Goal: Use online tool/utility

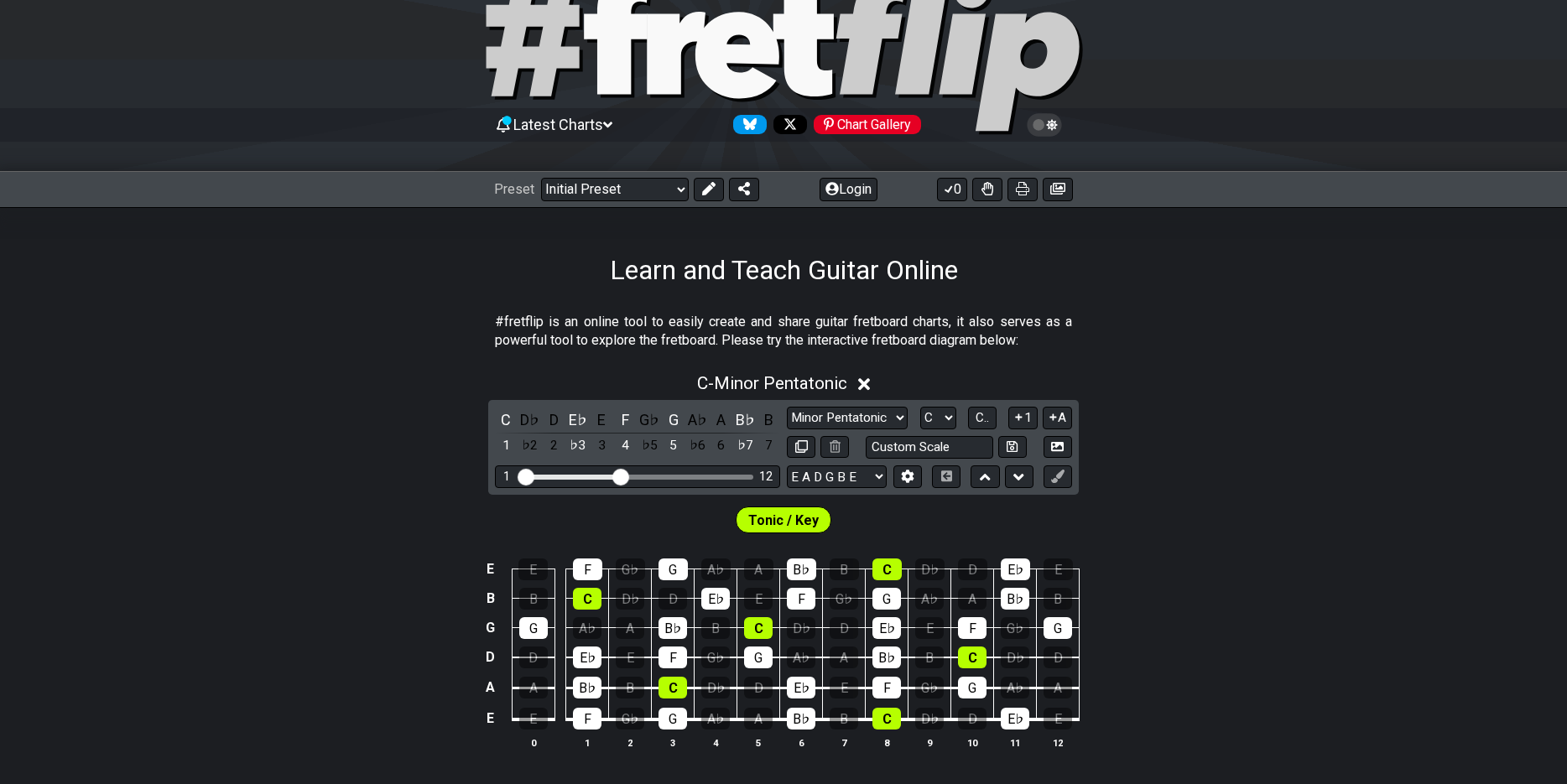
scroll to position [252, 0]
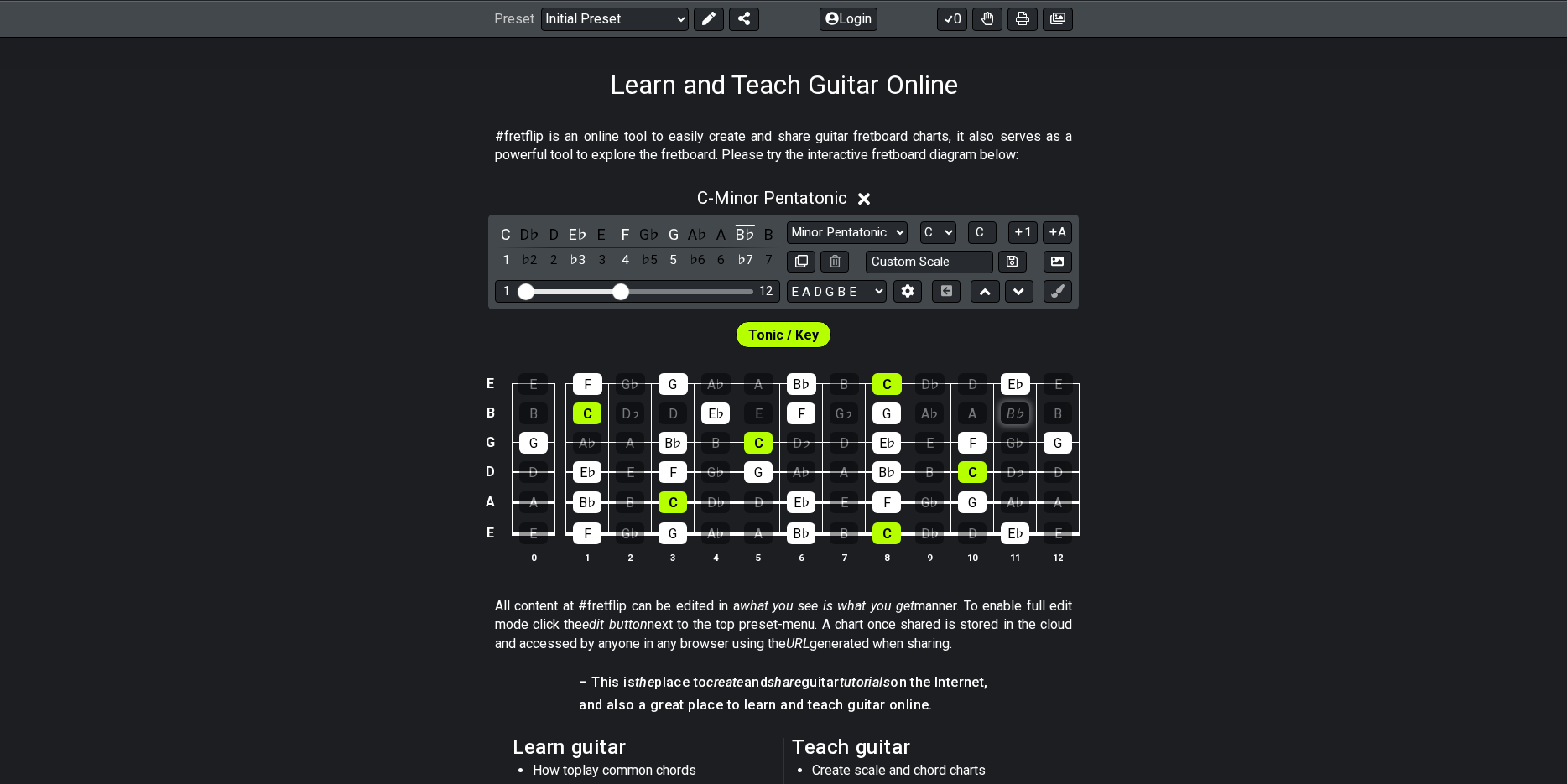
click at [1026, 410] on div "B♭" at bounding box center [1015, 413] width 29 height 22
click at [678, 443] on div "B♭" at bounding box center [672, 443] width 29 height 22
click at [805, 409] on div "F" at bounding box center [801, 413] width 29 height 22
click at [576, 232] on div "E♭" at bounding box center [578, 234] width 22 height 23
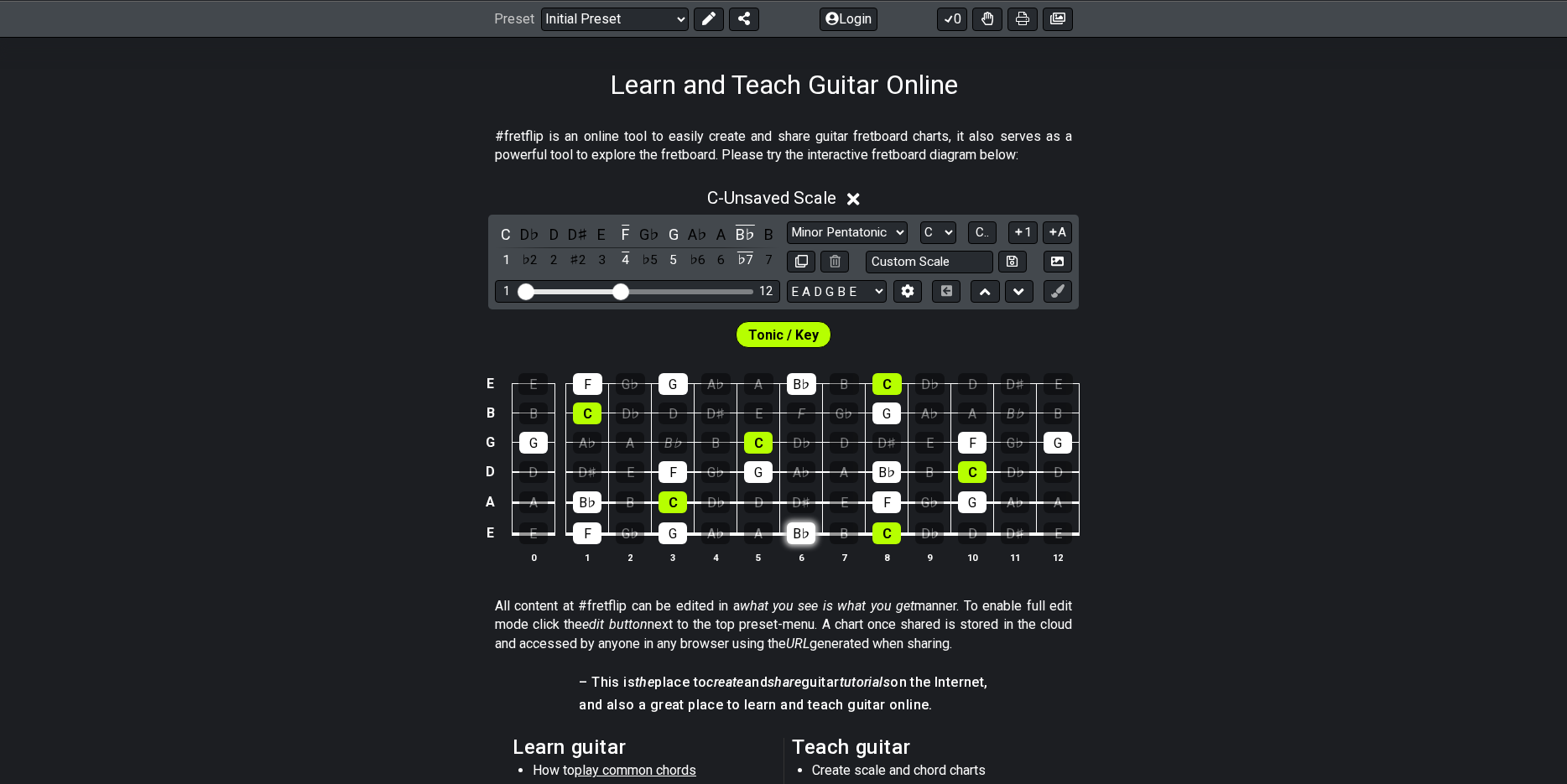
click at [796, 530] on div "B♭" at bounding box center [801, 533] width 29 height 22
click at [762, 332] on span "Tonic / Key" at bounding box center [784, 335] width 71 height 24
click at [552, 236] on div "D" at bounding box center [553, 234] width 22 height 23
click at [503, 230] on div "C" at bounding box center [505, 234] width 22 height 23
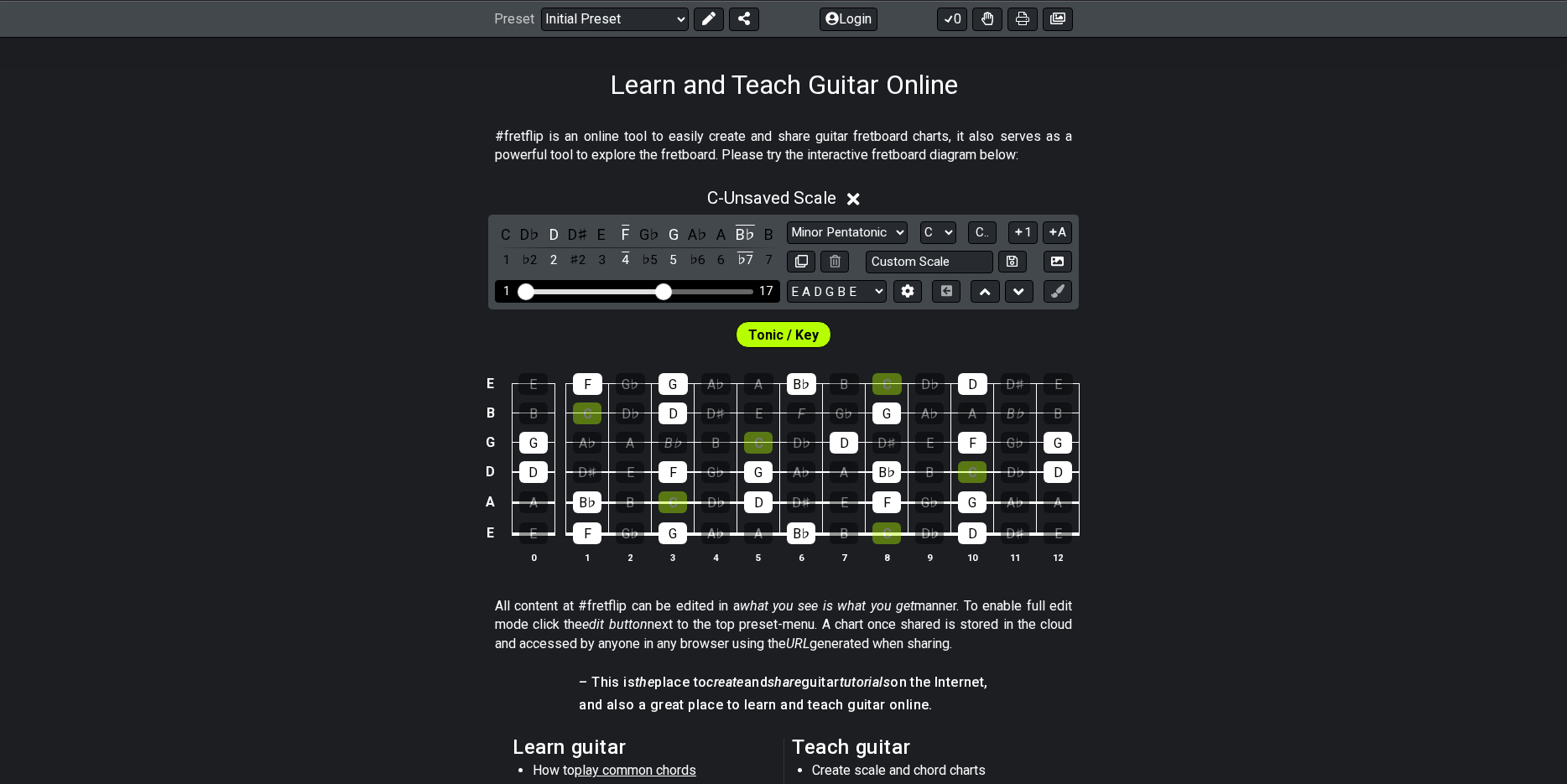
drag, startPoint x: 620, startPoint y: 292, endPoint x: 662, endPoint y: 291, distance: 42.0
click at [662, 290] on input "Visible fret range" at bounding box center [637, 290] width 238 height 0
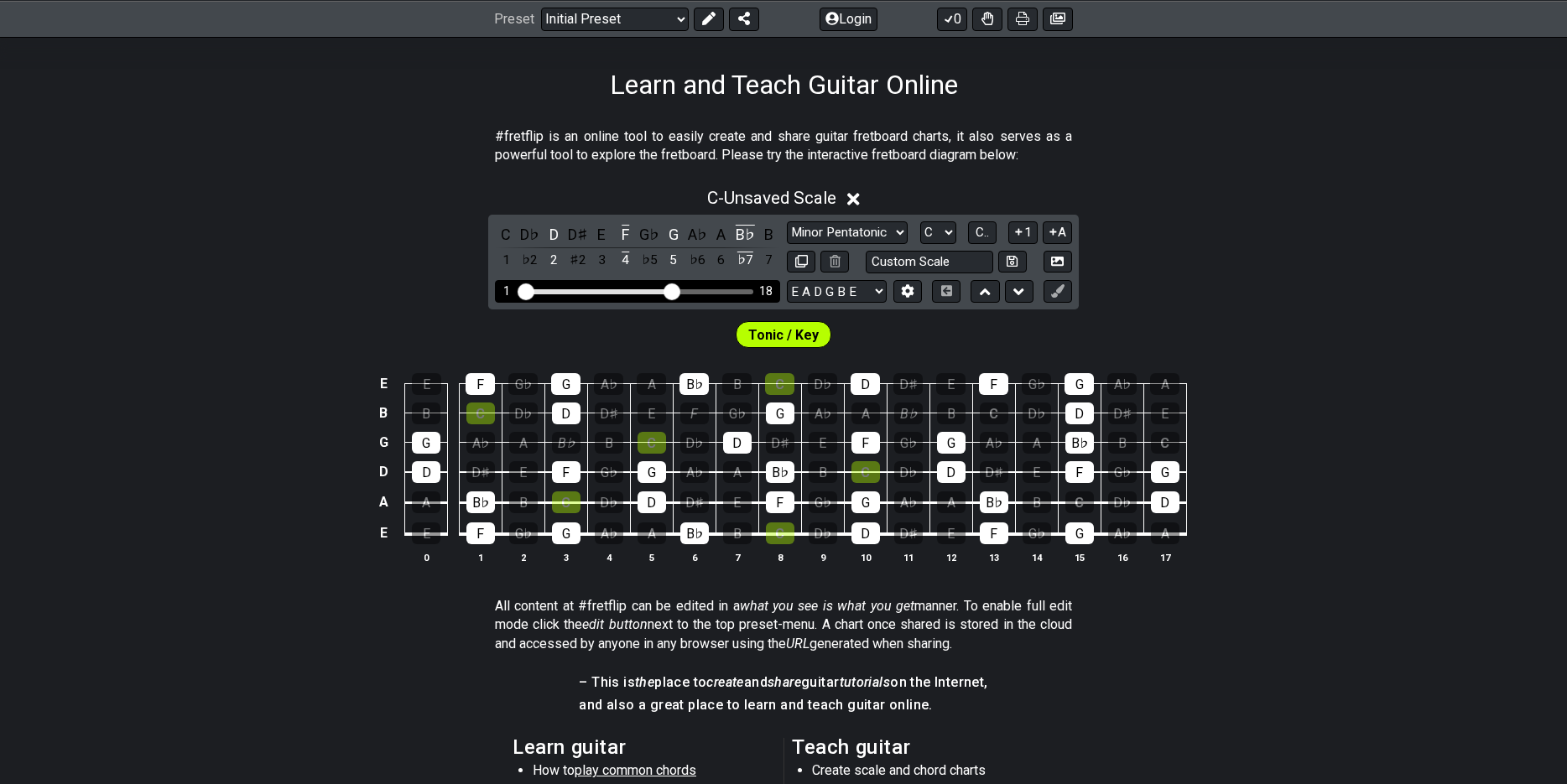
drag, startPoint x: 662, startPoint y: 291, endPoint x: 676, endPoint y: 296, distance: 14.9
click at [676, 290] on input "Visible fret range" at bounding box center [637, 290] width 238 height 0
